Goal: Book appointment/travel/reservation

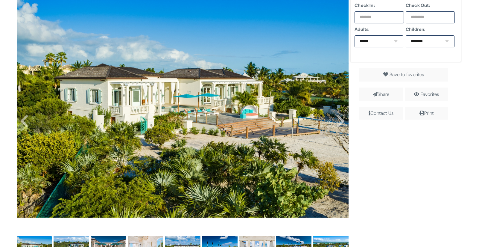
scroll to position [163, 0]
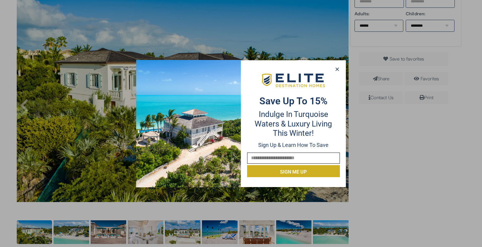
click at [271, 135] on p "Indulge in Turquoise Waters & Luxury Living this winter!" at bounding box center [293, 124] width 93 height 28
click at [336, 68] on icon at bounding box center [337, 68] width 5 height 5
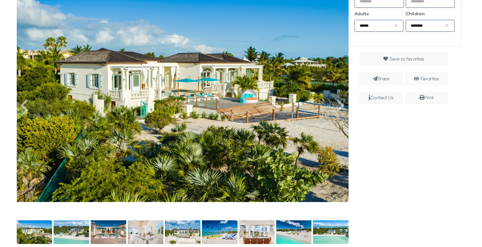
click at [254, 83] on img at bounding box center [183, 90] width 332 height 221
click at [257, 119] on img at bounding box center [183, 90] width 332 height 221
click at [77, 239] on img at bounding box center [72, 232] width 36 height 24
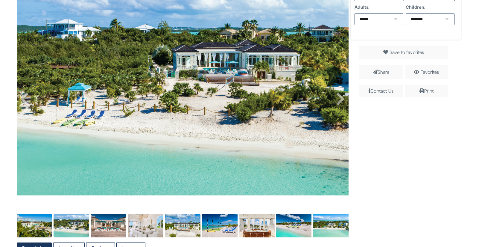
scroll to position [170, 0]
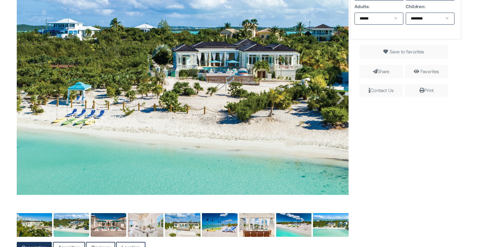
click at [111, 224] on img at bounding box center [109, 225] width 36 height 24
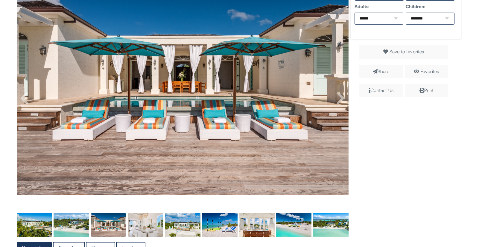
click at [157, 220] on img at bounding box center [146, 225] width 36 height 24
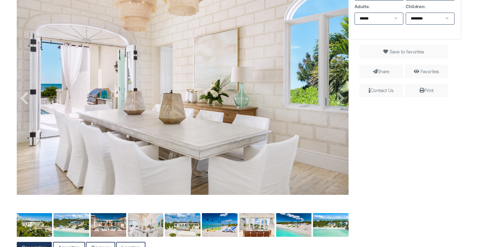
click at [197, 219] on img at bounding box center [183, 225] width 36 height 24
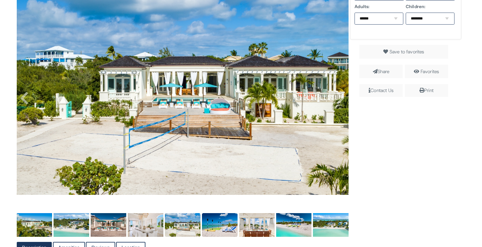
click at [223, 218] on img at bounding box center [220, 225] width 36 height 24
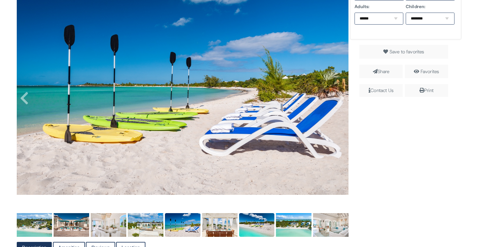
click at [250, 218] on img at bounding box center [257, 225] width 36 height 24
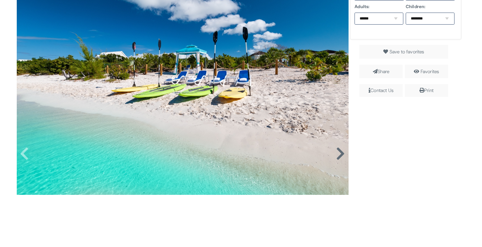
click at [339, 152] on icon at bounding box center [340, 153] width 9 height 14
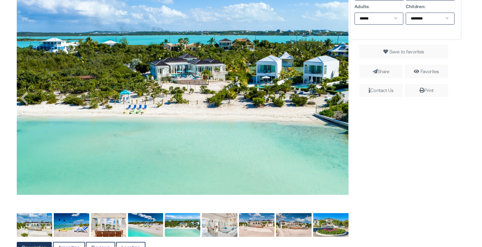
click at [339, 152] on img at bounding box center [182, 83] width 332 height 221
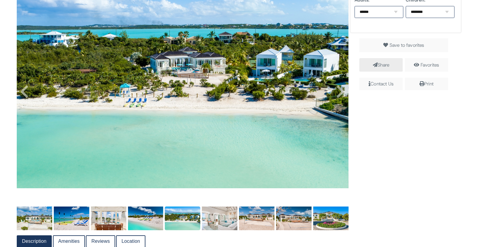
scroll to position [194, 0]
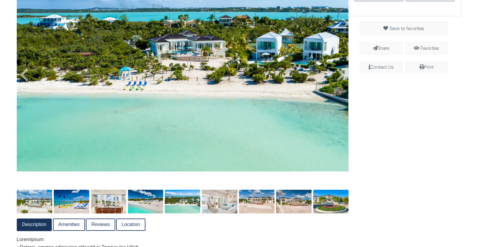
click at [330, 199] on img at bounding box center [331, 201] width 36 height 24
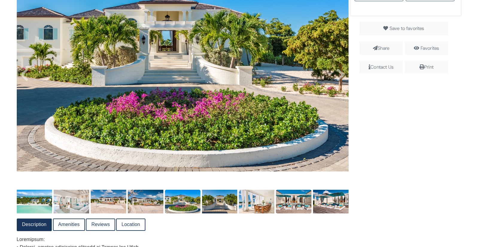
click at [297, 202] on img at bounding box center [294, 201] width 36 height 24
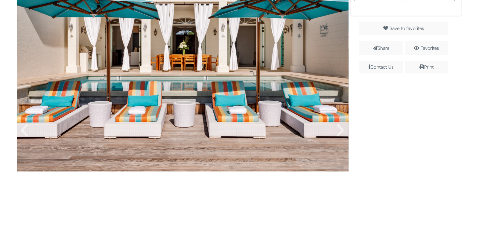
click at [291, 142] on img at bounding box center [182, 60] width 332 height 221
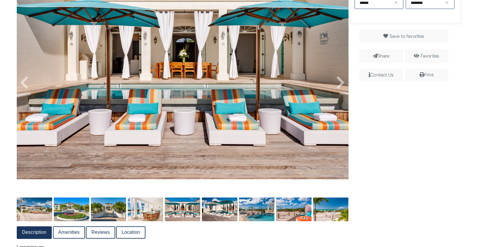
scroll to position [186, 0]
click at [151, 212] on img at bounding box center [146, 209] width 36 height 24
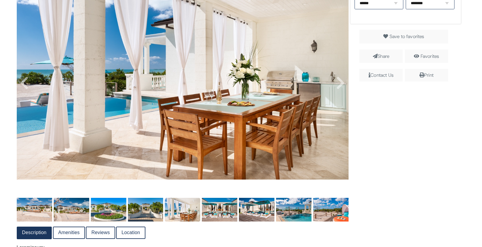
click at [196, 212] on img at bounding box center [183, 209] width 36 height 24
click at [227, 205] on img at bounding box center [220, 209] width 36 height 24
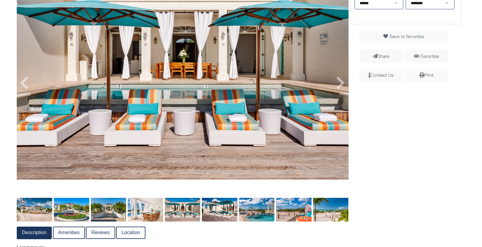
click at [269, 203] on img at bounding box center [257, 209] width 36 height 24
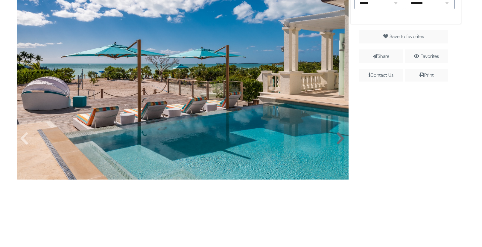
click at [344, 140] on icon at bounding box center [340, 138] width 9 height 14
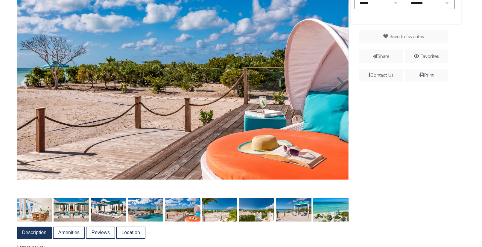
click at [344, 140] on img at bounding box center [182, 68] width 332 height 221
click at [341, 85] on icon at bounding box center [340, 83] width 9 height 14
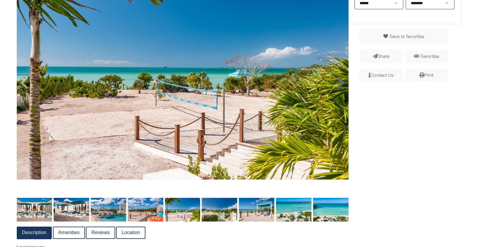
click at [341, 87] on icon at bounding box center [340, 83] width 9 height 14
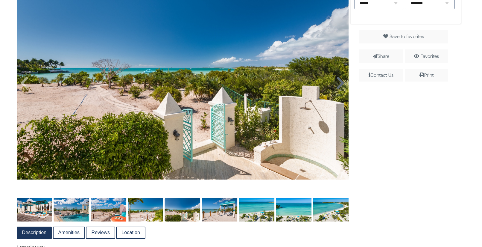
click at [341, 87] on icon at bounding box center [340, 83] width 9 height 14
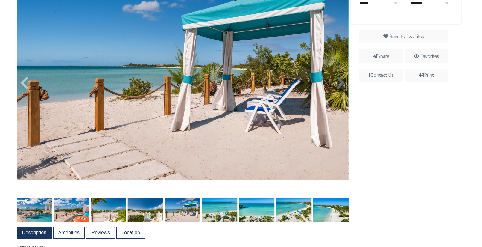
click at [341, 87] on icon at bounding box center [340, 83] width 9 height 14
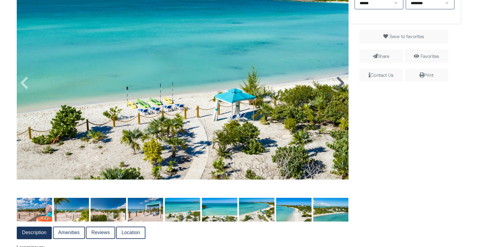
click at [341, 87] on icon at bounding box center [340, 83] width 9 height 14
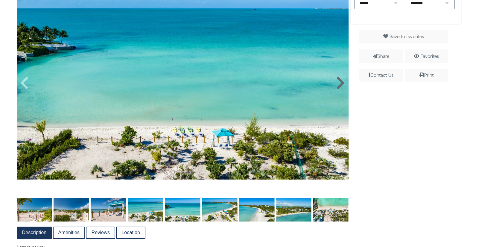
click at [341, 87] on icon at bounding box center [340, 83] width 9 height 14
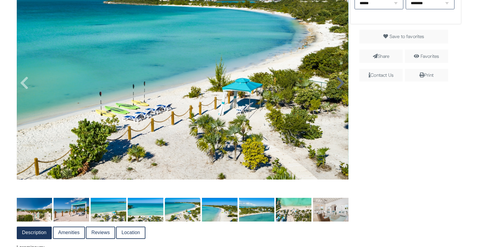
click at [341, 87] on icon at bounding box center [340, 83] width 9 height 14
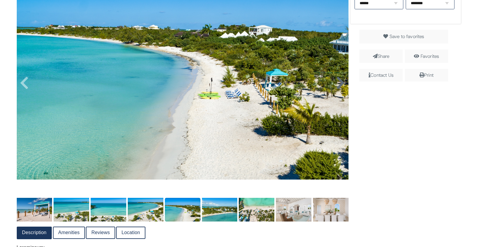
click at [341, 87] on icon at bounding box center [340, 83] width 9 height 14
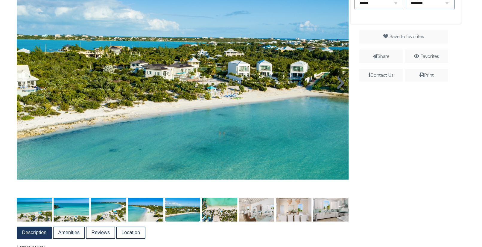
click at [341, 87] on icon at bounding box center [340, 83] width 9 height 14
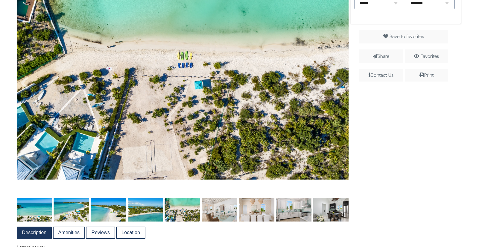
click at [341, 87] on icon at bounding box center [340, 83] width 9 height 14
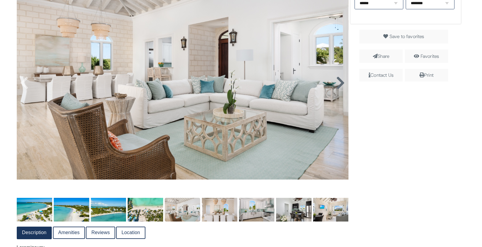
click at [341, 87] on icon at bounding box center [340, 83] width 9 height 14
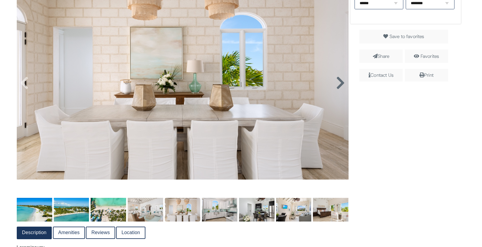
click at [341, 87] on icon at bounding box center [340, 83] width 9 height 14
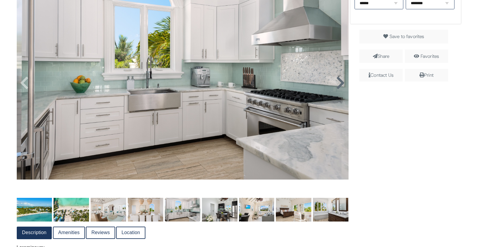
click at [341, 87] on icon at bounding box center [340, 83] width 9 height 14
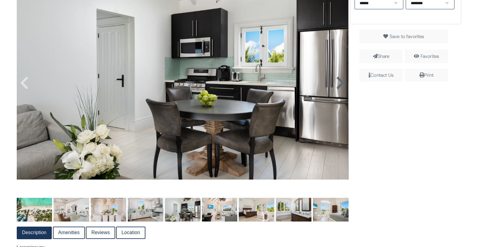
click at [341, 87] on icon at bounding box center [340, 83] width 9 height 14
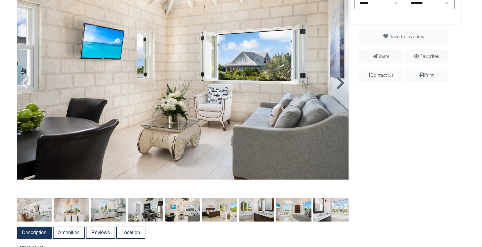
click at [341, 87] on icon at bounding box center [340, 83] width 9 height 14
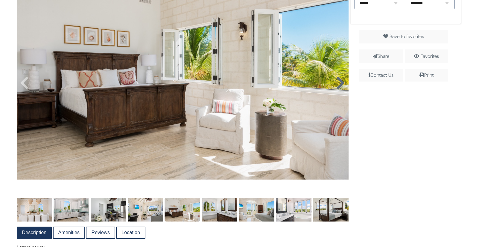
click at [341, 86] on icon at bounding box center [340, 83] width 9 height 14
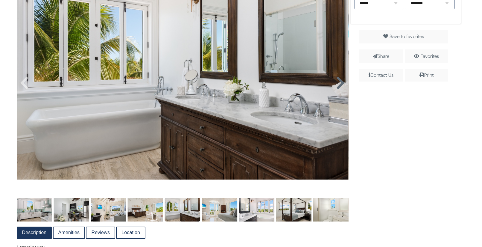
click at [341, 86] on icon at bounding box center [340, 83] width 9 height 14
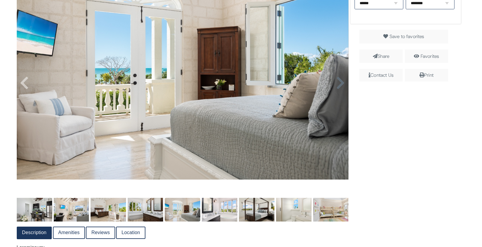
click at [341, 86] on icon at bounding box center [340, 83] width 9 height 14
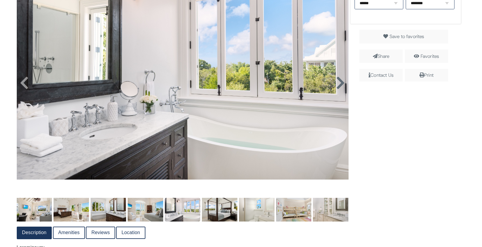
click at [341, 86] on icon at bounding box center [340, 83] width 9 height 14
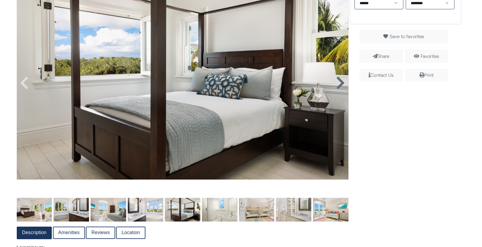
click at [341, 86] on icon at bounding box center [340, 83] width 9 height 14
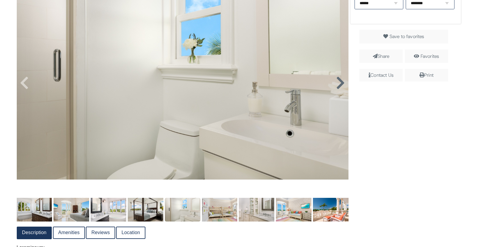
click at [341, 86] on icon at bounding box center [340, 83] width 9 height 14
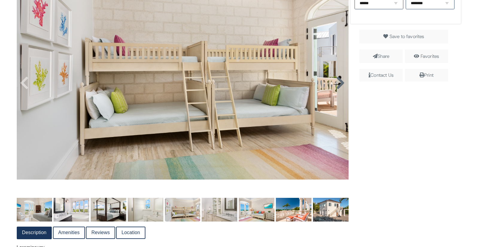
click at [341, 86] on icon at bounding box center [340, 83] width 9 height 14
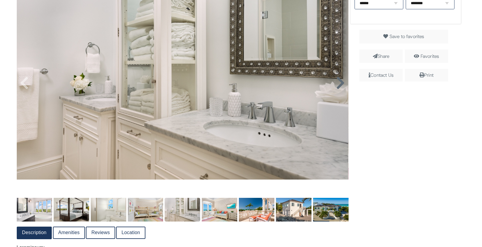
click at [341, 86] on icon at bounding box center [340, 83] width 9 height 14
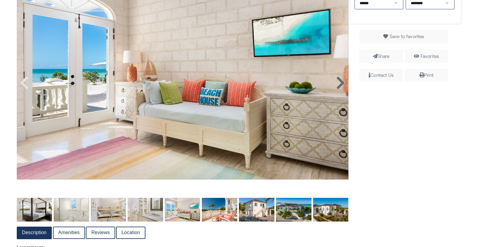
click at [341, 86] on icon at bounding box center [340, 83] width 9 height 14
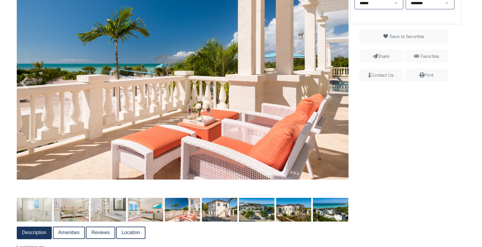
click at [341, 86] on icon at bounding box center [340, 83] width 9 height 14
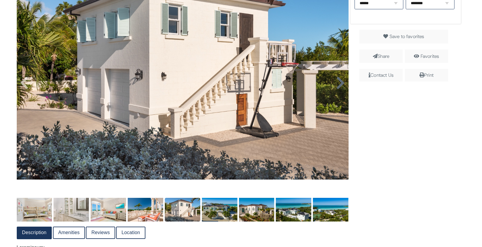
click at [341, 86] on icon at bounding box center [340, 83] width 9 height 14
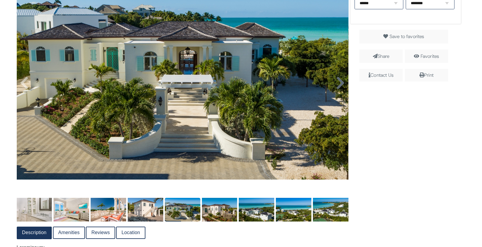
click at [341, 86] on icon at bounding box center [340, 83] width 9 height 14
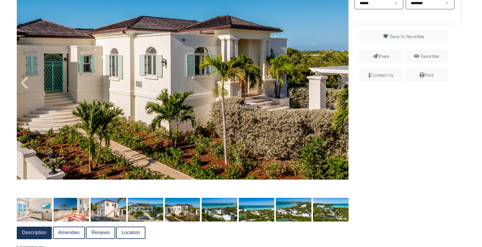
click at [341, 86] on icon at bounding box center [340, 83] width 9 height 14
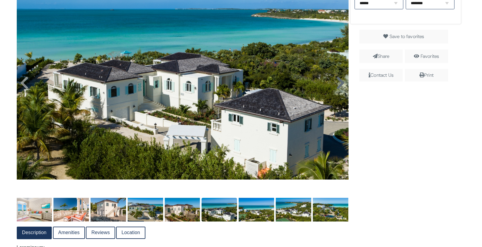
click at [341, 86] on icon at bounding box center [340, 83] width 9 height 14
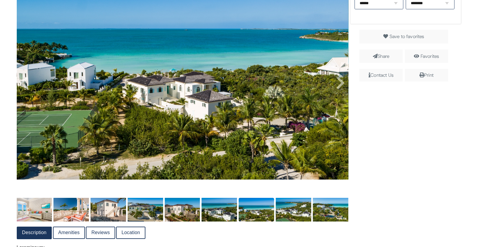
click at [196, 94] on img at bounding box center [182, 68] width 332 height 221
click at [23, 86] on icon at bounding box center [24, 83] width 9 height 14
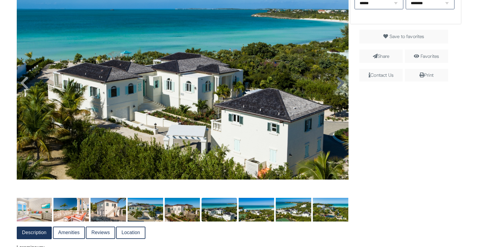
click at [343, 84] on icon at bounding box center [340, 83] width 9 height 14
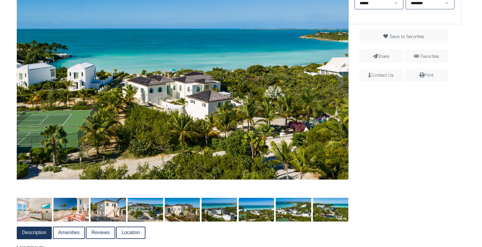
click at [343, 84] on icon at bounding box center [340, 83] width 9 height 14
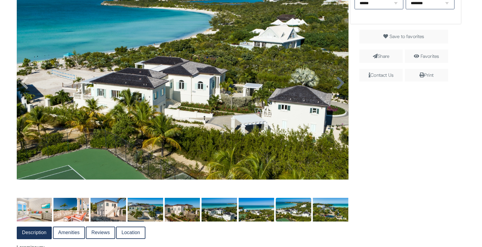
click at [343, 84] on icon at bounding box center [340, 83] width 9 height 14
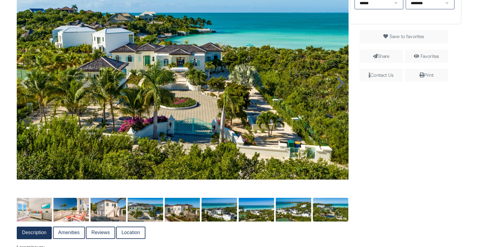
click at [343, 84] on icon at bounding box center [340, 83] width 9 height 14
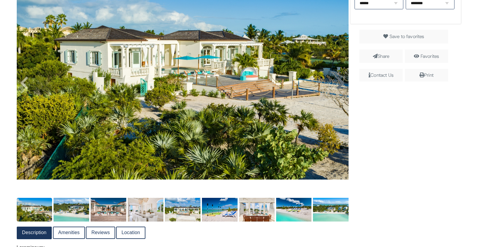
click at [344, 83] on icon at bounding box center [340, 83] width 9 height 14
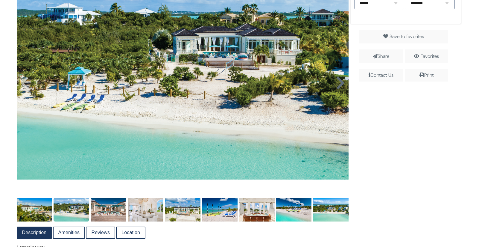
click at [344, 83] on icon at bounding box center [340, 83] width 9 height 14
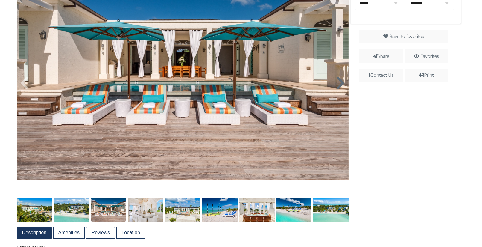
click at [344, 83] on icon at bounding box center [340, 83] width 9 height 14
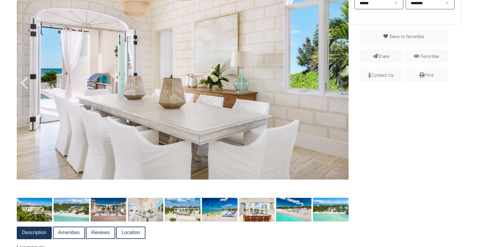
click at [344, 83] on icon at bounding box center [340, 83] width 9 height 14
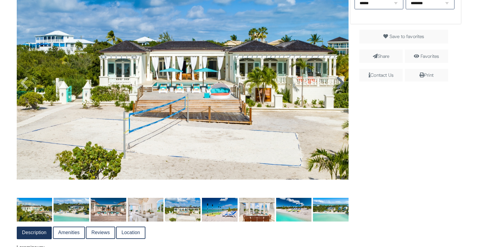
click at [344, 83] on icon at bounding box center [340, 83] width 9 height 14
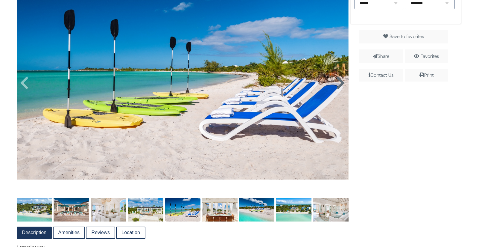
click at [344, 83] on icon at bounding box center [340, 83] width 9 height 14
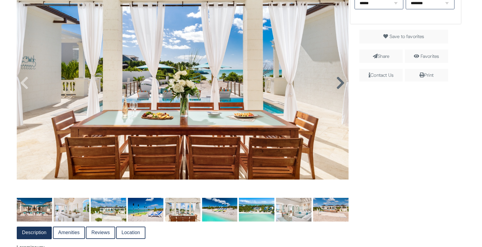
click at [344, 83] on icon at bounding box center [340, 83] width 9 height 14
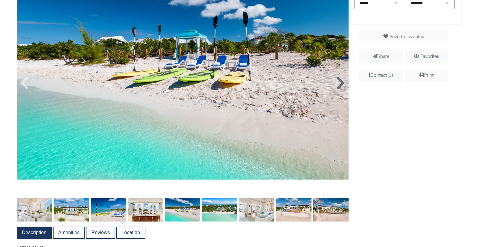
click at [344, 83] on icon at bounding box center [340, 83] width 9 height 14
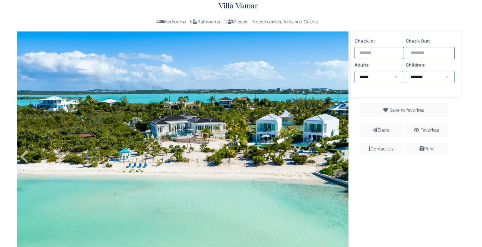
scroll to position [101, 0]
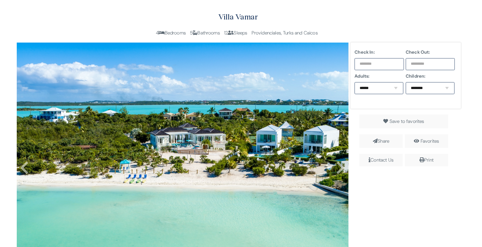
click at [381, 64] on input "text" at bounding box center [379, 64] width 49 height 12
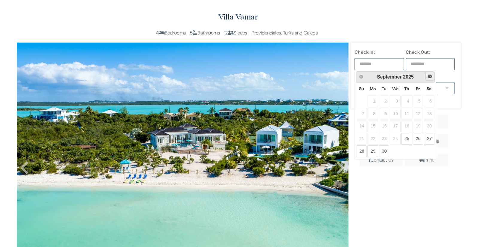
click at [430, 78] on span "Next" at bounding box center [430, 76] width 5 height 5
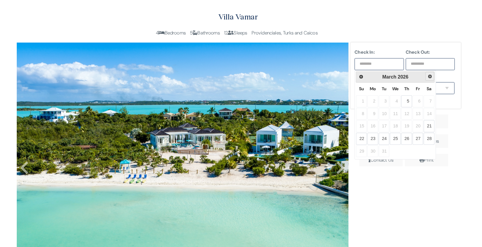
click at [430, 78] on span "Next" at bounding box center [430, 76] width 5 height 5
click at [409, 113] on link "9" at bounding box center [406, 114] width 11 height 12
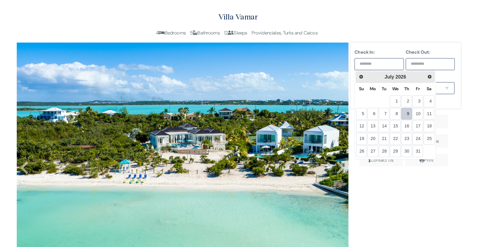
type input "**********"
